Goal: Task Accomplishment & Management: Use online tool/utility

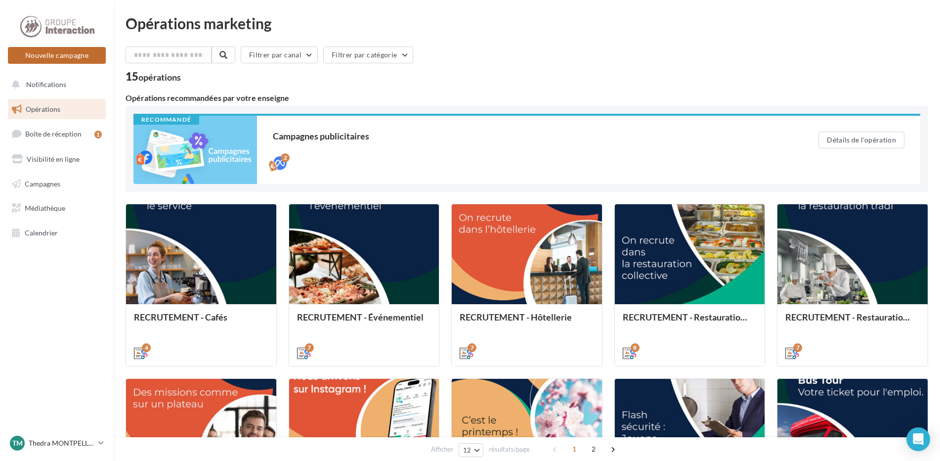
click at [59, 53] on button "Nouvelle campagne" at bounding box center [57, 55] width 98 height 17
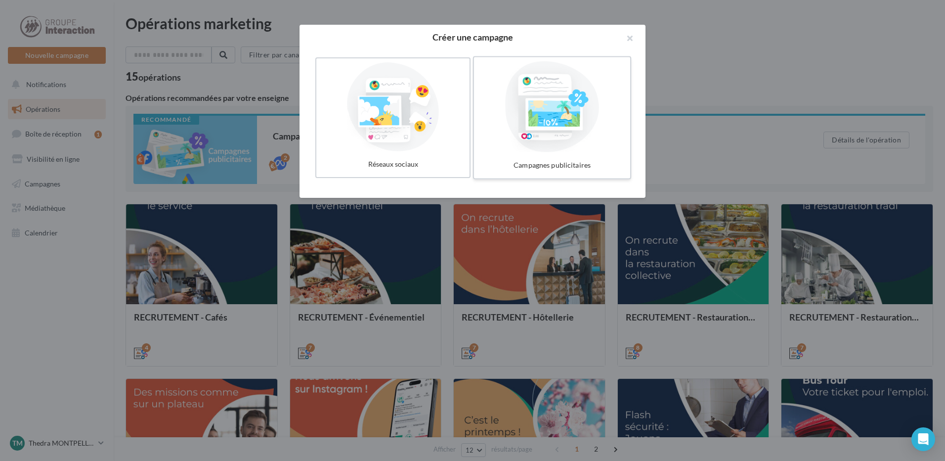
click at [581, 104] on div at bounding box center [552, 106] width 148 height 91
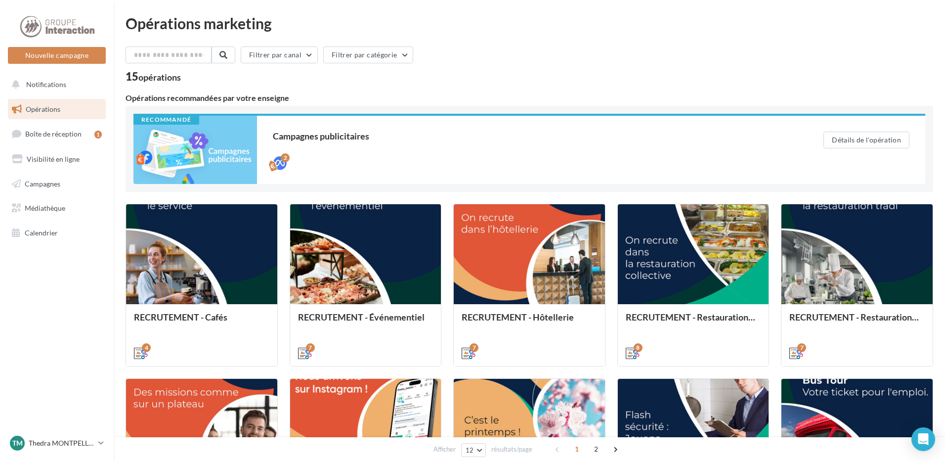
click at [745, 65] on div at bounding box center [472, 215] width 945 height 461
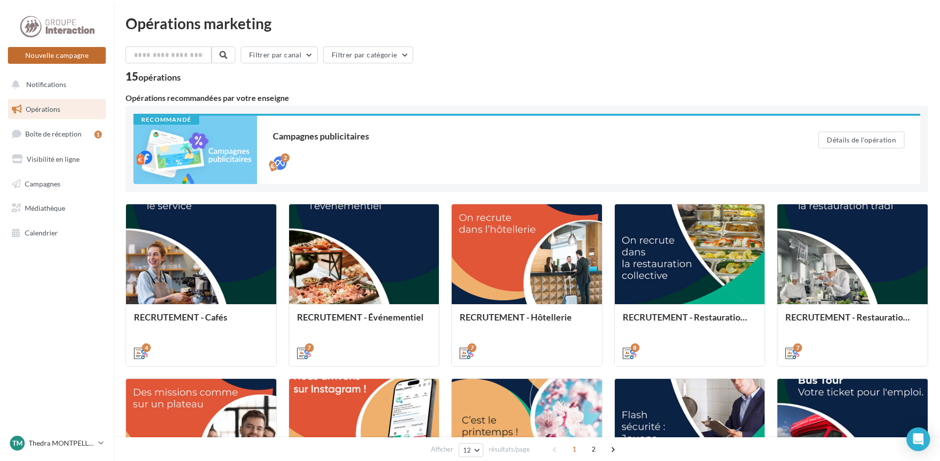
click at [77, 58] on button "Nouvelle campagne" at bounding box center [57, 55] width 98 height 17
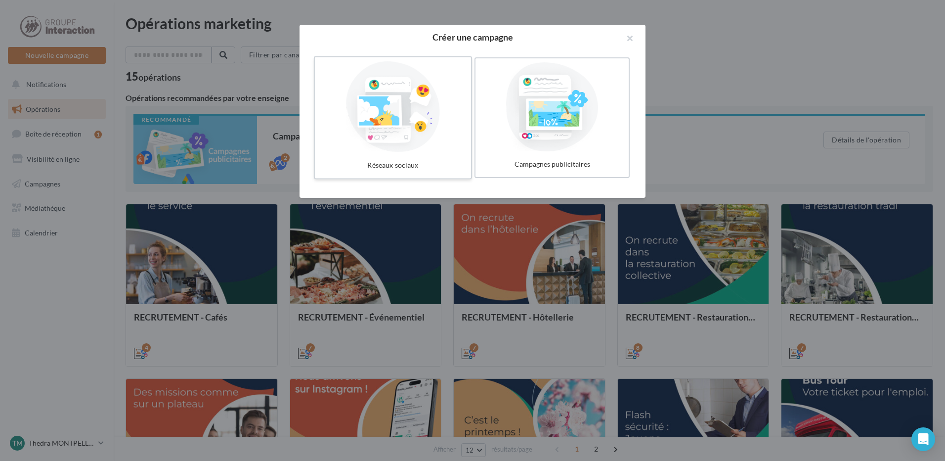
click at [422, 135] on div at bounding box center [393, 106] width 148 height 91
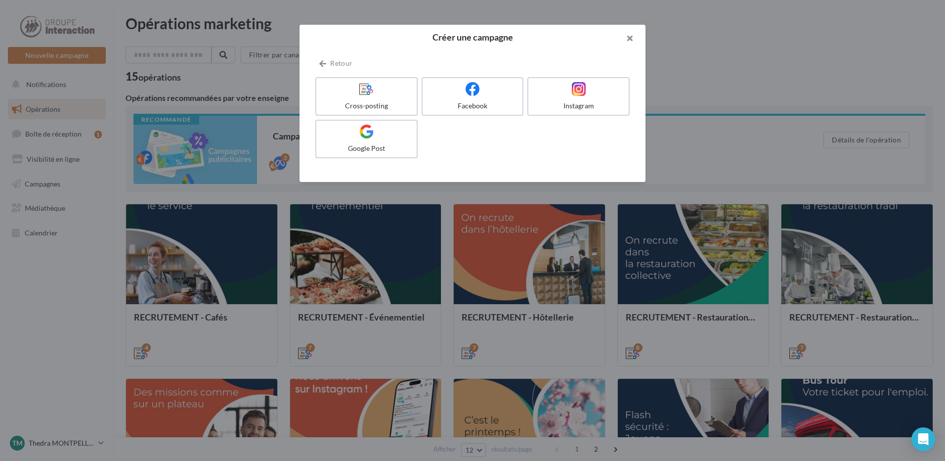
click at [628, 37] on button "button" at bounding box center [626, 40] width 40 height 30
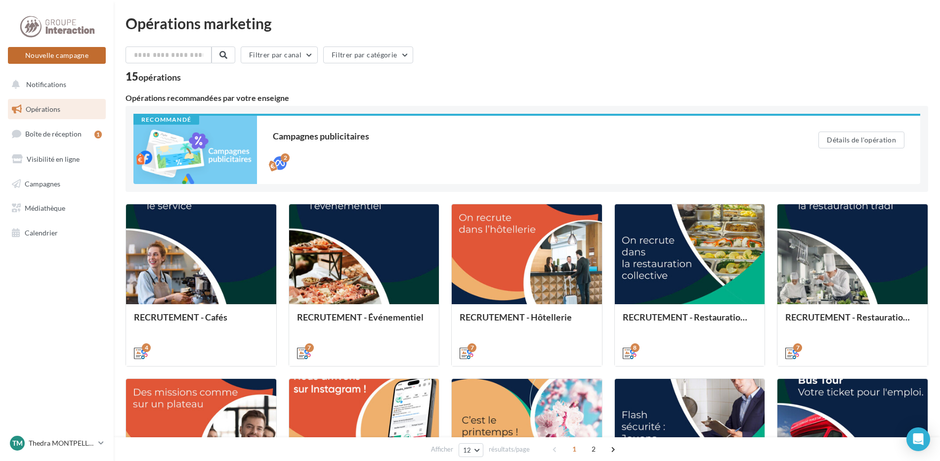
click at [57, 52] on button "Nouvelle campagne" at bounding box center [57, 55] width 98 height 17
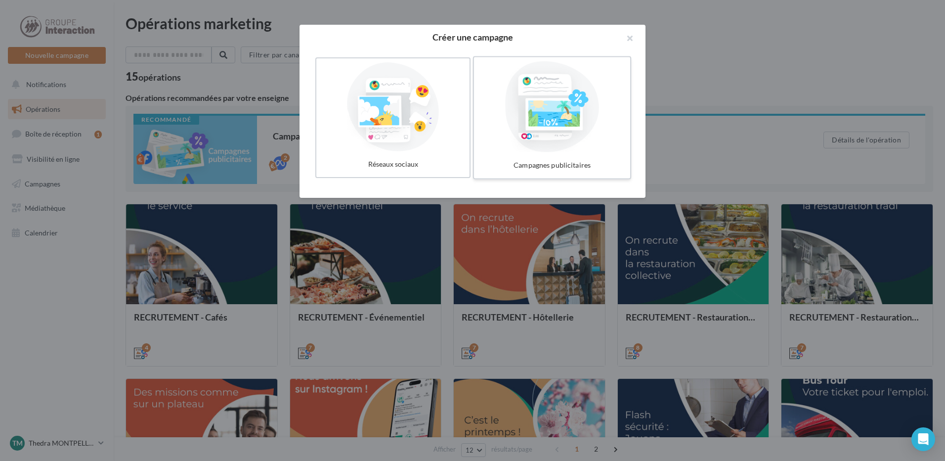
click at [567, 128] on div at bounding box center [552, 106] width 148 height 91
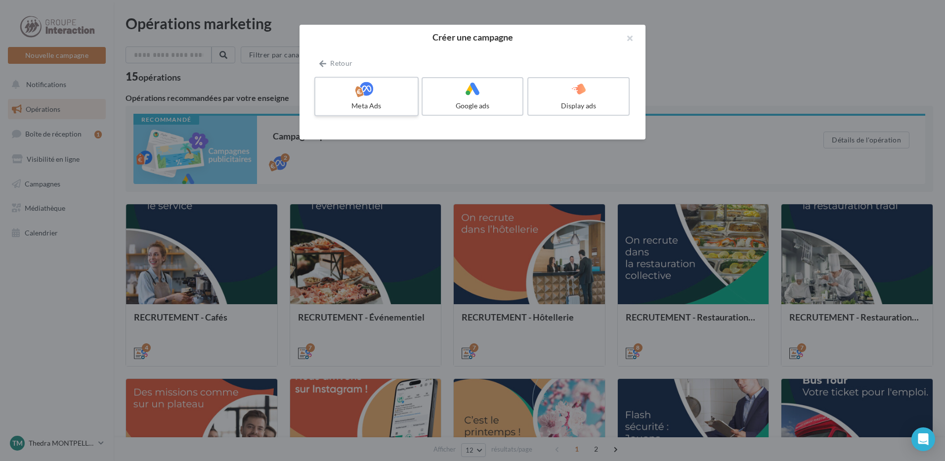
click at [380, 109] on div "Meta Ads" at bounding box center [366, 106] width 94 height 10
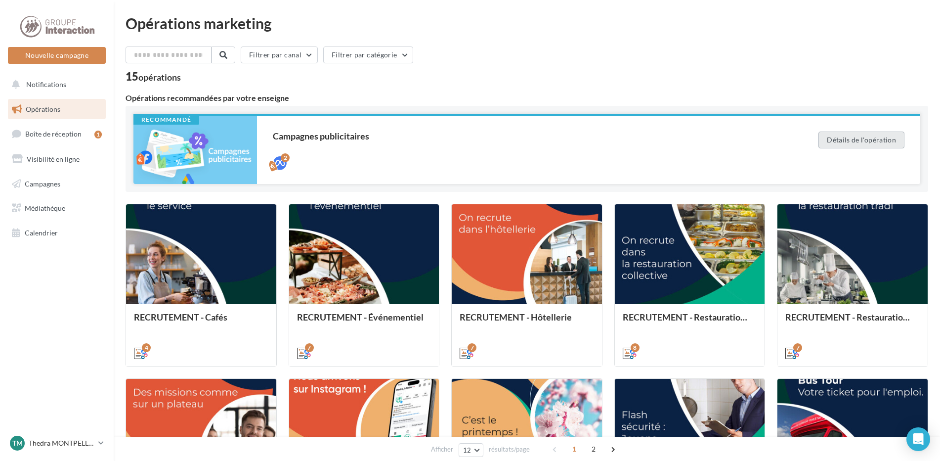
click at [863, 138] on button "Détails de l'opération" at bounding box center [862, 140] width 86 height 17
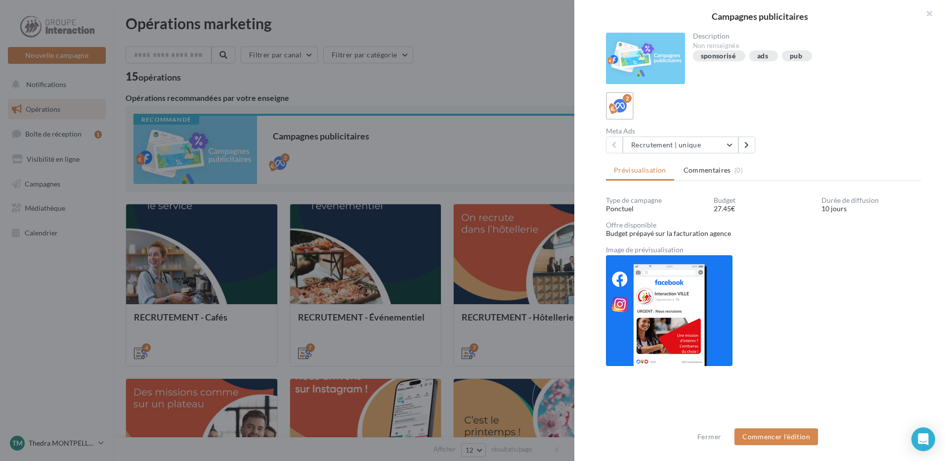
scroll to position [1, 0]
click at [748, 145] on icon at bounding box center [747, 143] width 4 height 7
click at [847, 132] on div "Meta Ads Recrutement | multiple Recrutement | unique Recrutement | multiple" at bounding box center [767, 140] width 323 height 26
click at [615, 144] on icon at bounding box center [614, 144] width 4 height 7
